Goal: Task Accomplishment & Management: Use online tool/utility

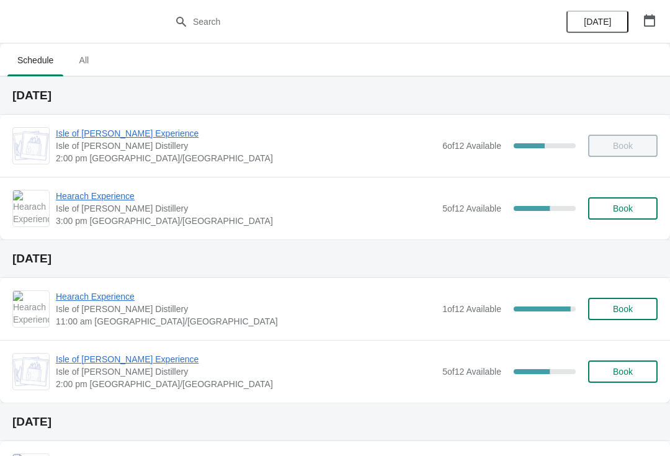
click at [118, 199] on span "Hearach Experience" at bounding box center [246, 196] width 380 height 12
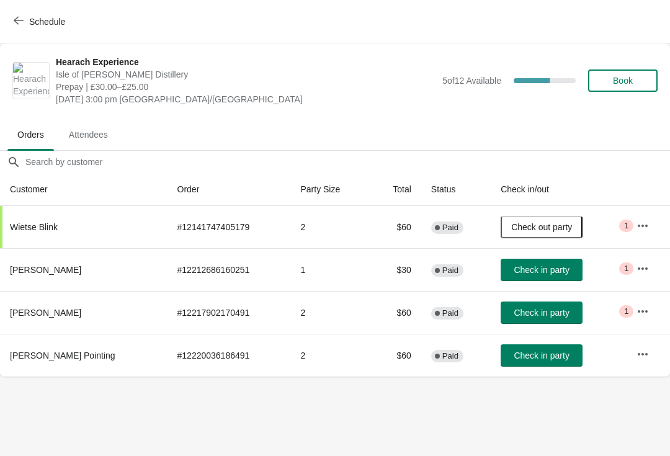
click at [533, 277] on button "Check in party" at bounding box center [541, 270] width 82 height 22
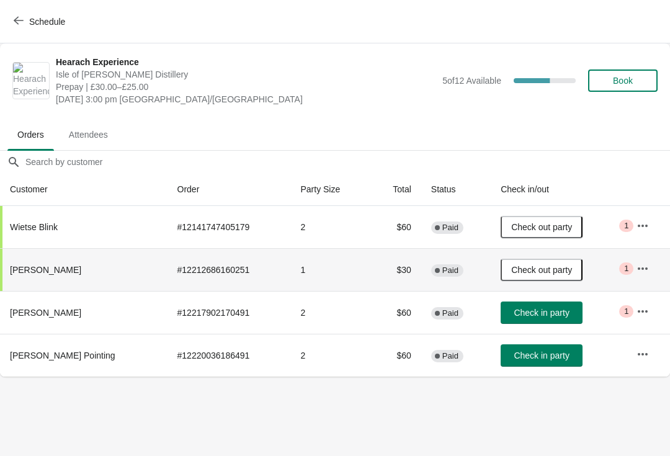
click at [541, 309] on span "Check in party" at bounding box center [540, 313] width 55 height 10
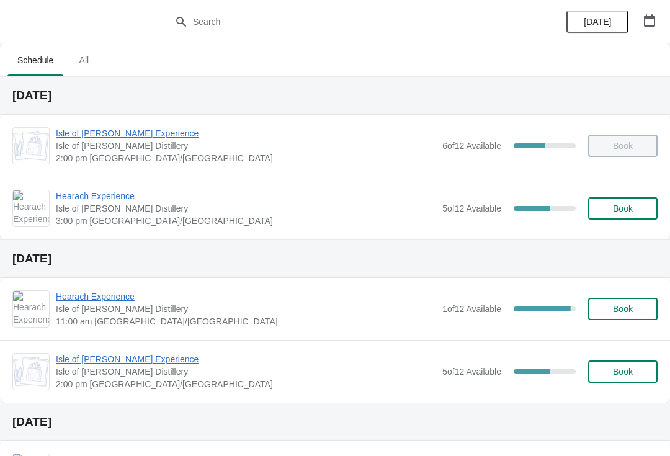
click at [86, 201] on span "Hearach Experience" at bounding box center [246, 196] width 380 height 12
click at [79, 198] on span "Hearach Experience" at bounding box center [246, 196] width 380 height 12
